Goal: Information Seeking & Learning: Learn about a topic

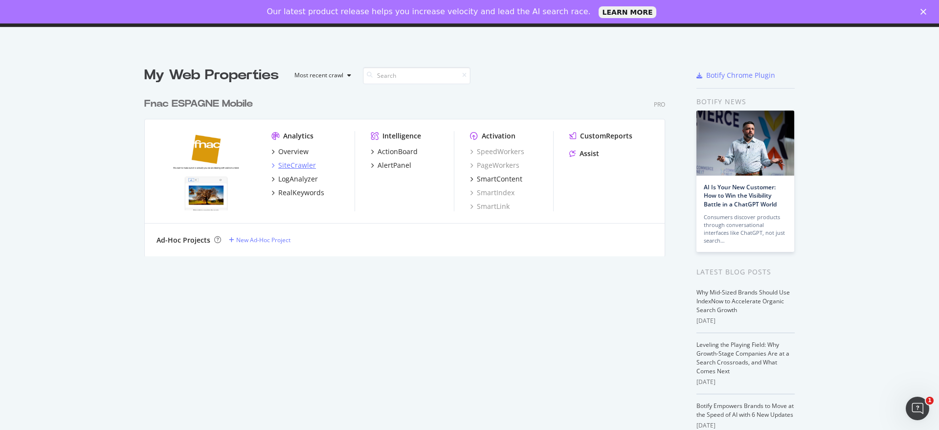
click at [298, 165] on div "SiteCrawler" at bounding box center [297, 165] width 38 height 10
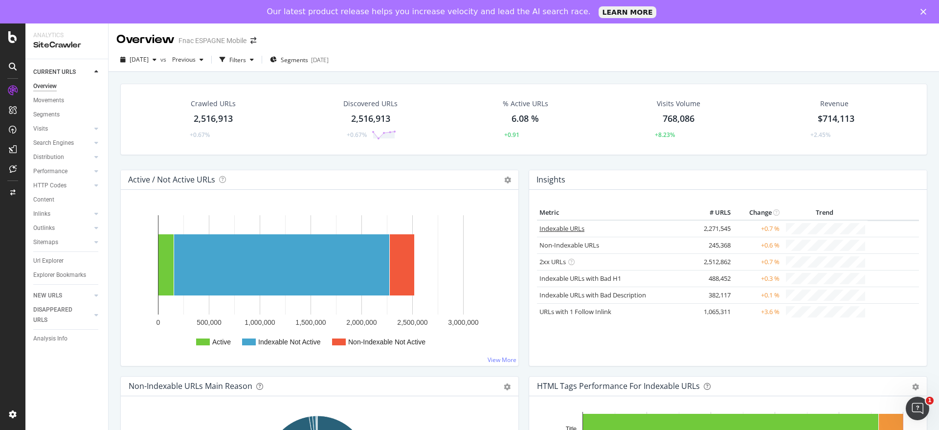
click at [545, 226] on link "Indexable URLs" at bounding box center [561, 228] width 45 height 9
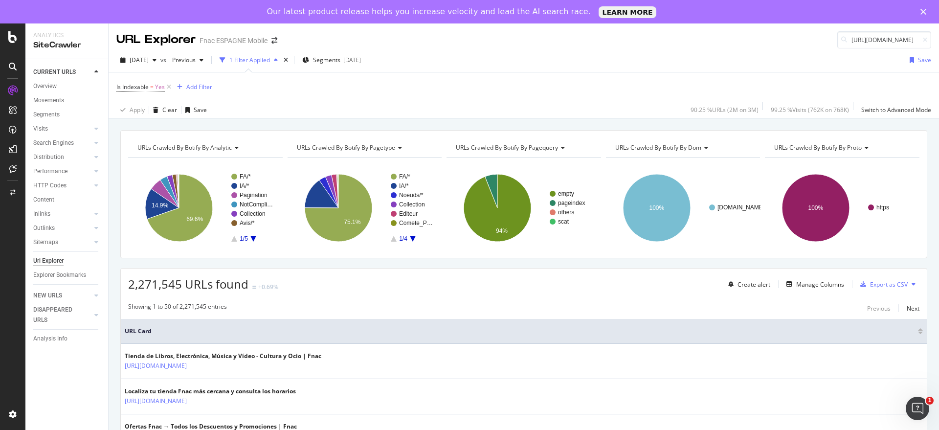
scroll to position [0, 114]
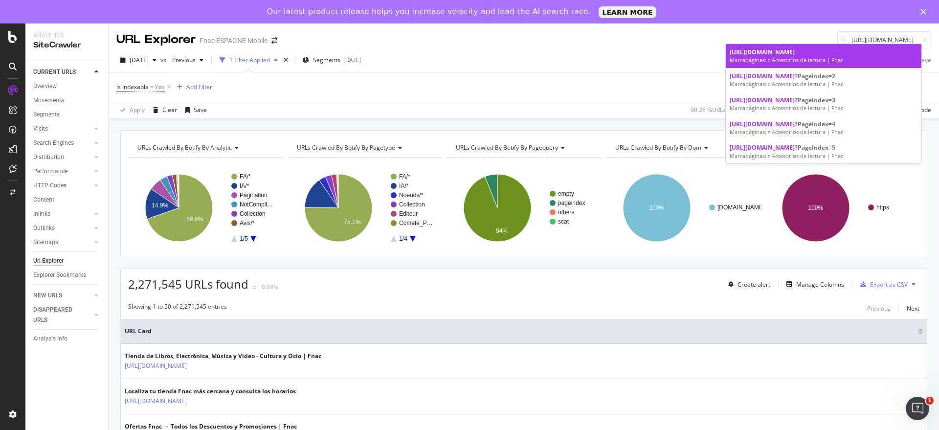
type input "[URL][DOMAIN_NAME]"
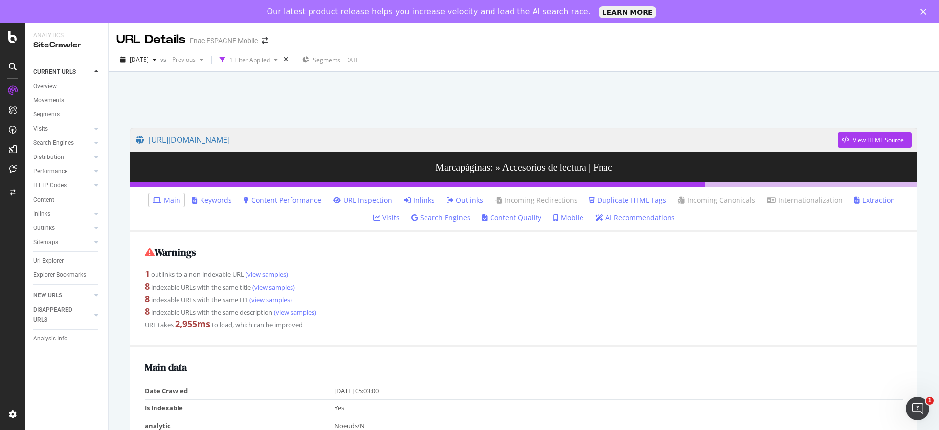
click at [410, 198] on link "Inlinks" at bounding box center [419, 200] width 31 height 10
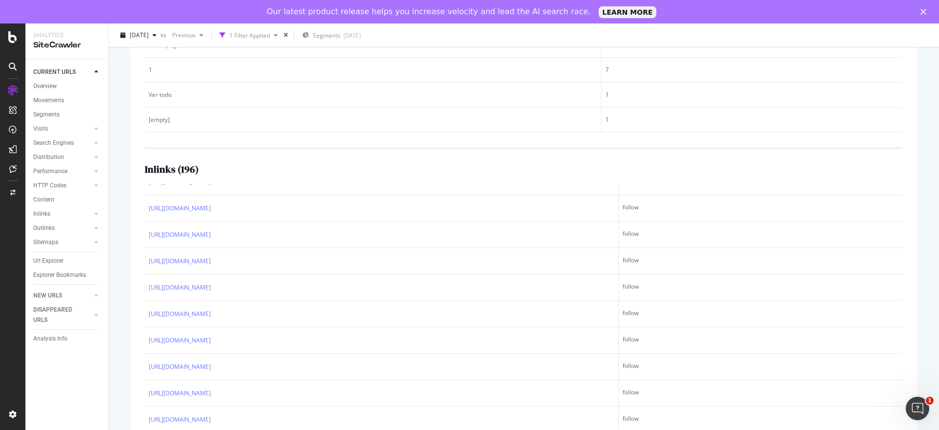
scroll to position [5325, 0]
